Goal: Task Accomplishment & Management: Manage account settings

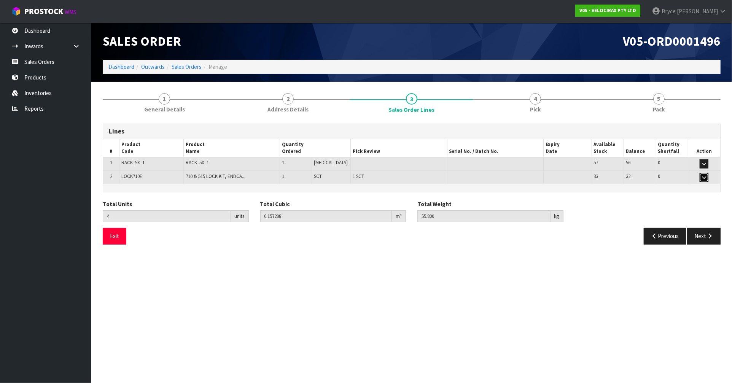
click at [703, 175] on icon "button" at bounding box center [704, 177] width 4 height 5
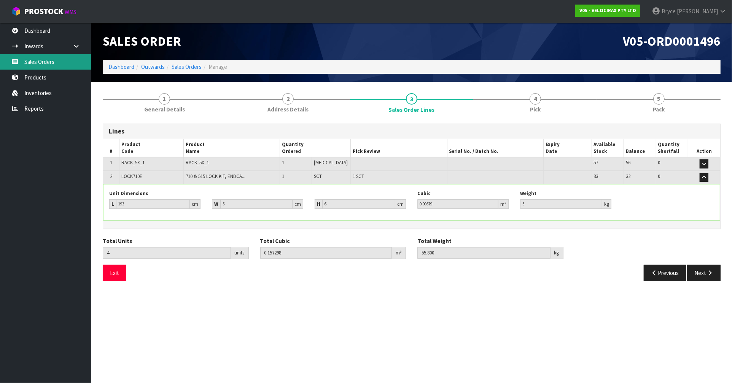
click at [37, 64] on link "Sales Orders" at bounding box center [45, 62] width 91 height 16
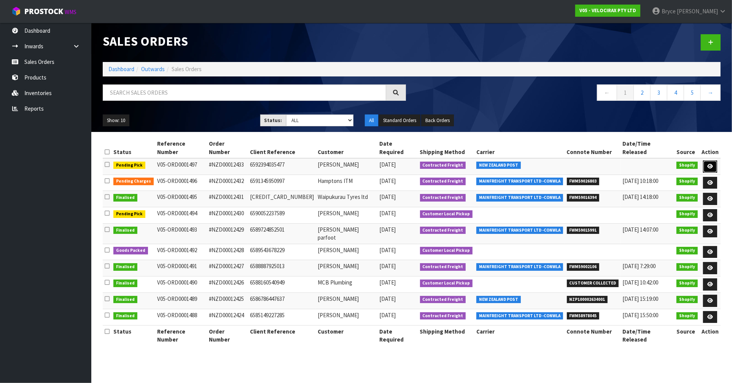
click at [710, 164] on icon at bounding box center [710, 166] width 6 height 5
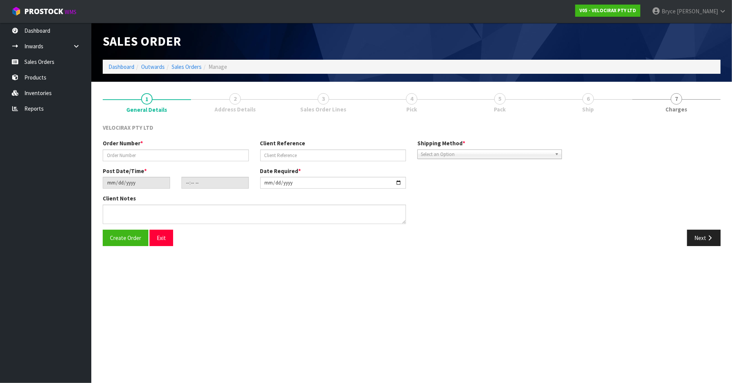
type input "#NZD00012433"
type input "6592394035477"
type input "[DATE]"
type input "10:30:36.000"
type input "[DATE]"
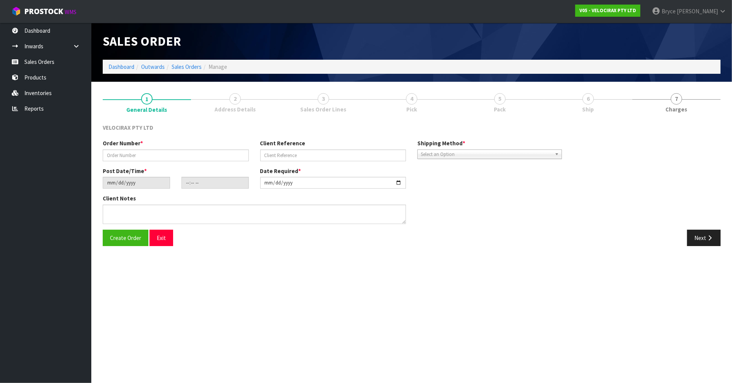
type textarea "If you have any of the bike rack floor stands I [PERSON_NAME] like to buy one o…"
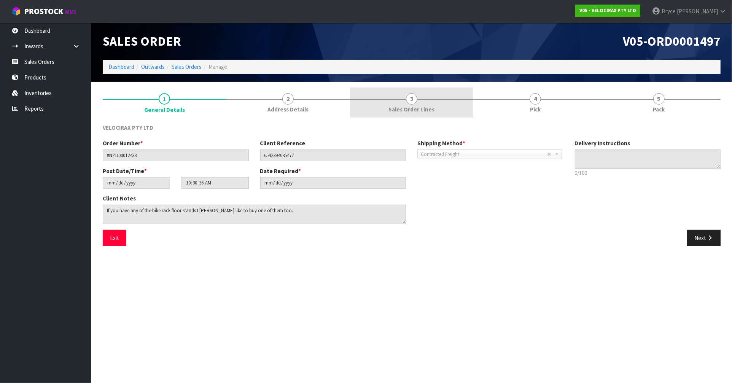
click at [414, 101] on span "3" at bounding box center [411, 98] width 11 height 11
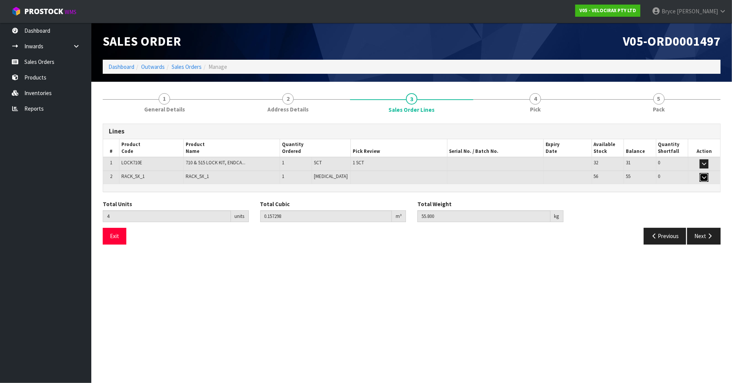
click at [702, 175] on icon "button" at bounding box center [704, 177] width 4 height 5
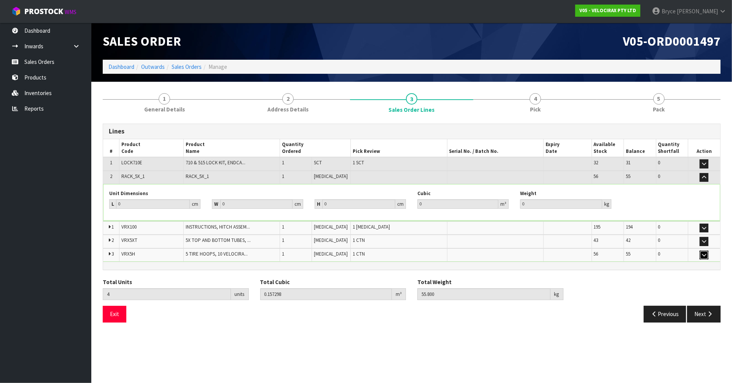
click at [703, 252] on icon "button" at bounding box center [704, 254] width 4 height 5
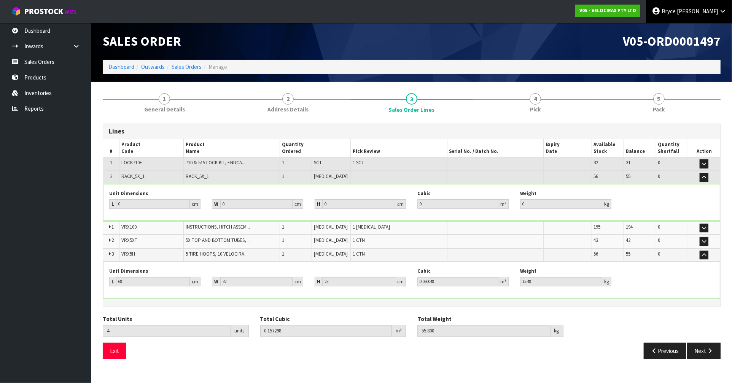
click at [708, 12] on span "[PERSON_NAME]" at bounding box center [696, 11] width 41 height 7
click at [695, 24] on ul "Logout" at bounding box center [701, 30] width 61 height 15
